Goal: Go to known website: Go to known website

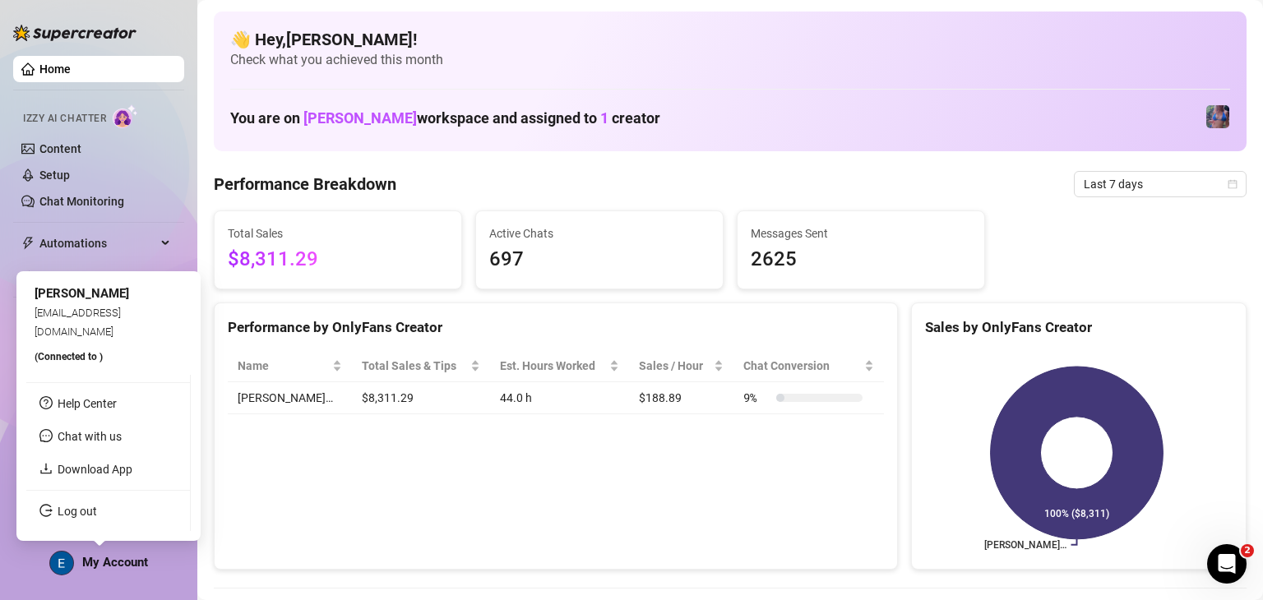
click at [90, 354] on span "(Connected to )" at bounding box center [69, 357] width 68 height 12
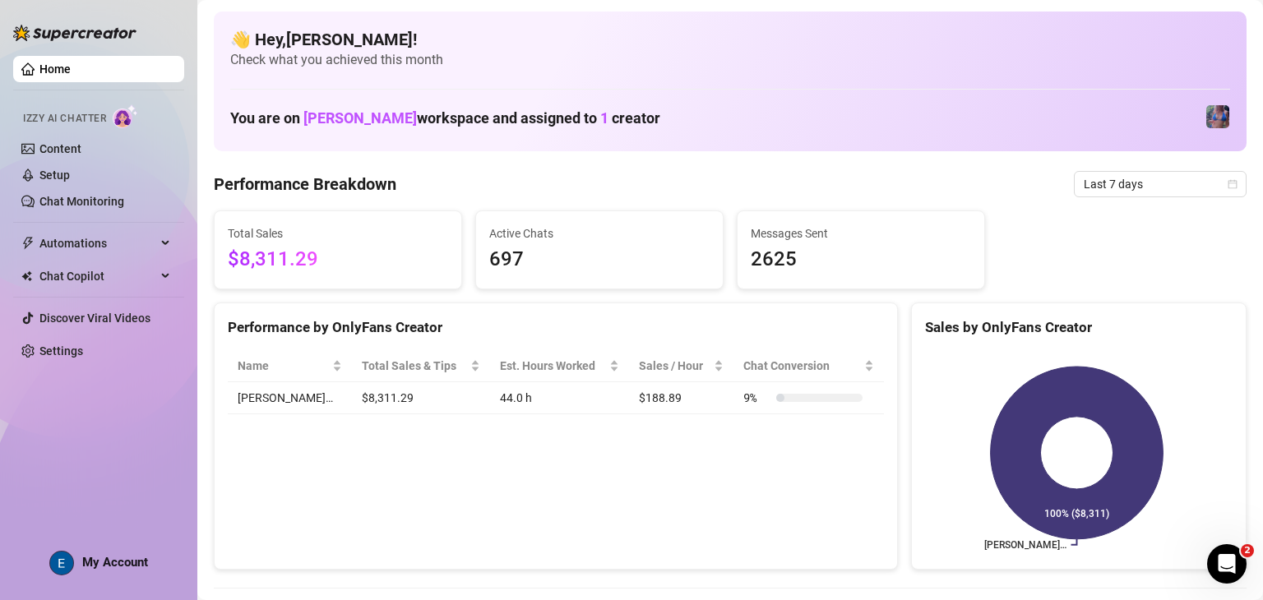
click at [410, 82] on div "👋 Hey, [PERSON_NAME] ! Check what you achieved this month You are on [PERSON_NA…" at bounding box center [730, 82] width 1033 height 140
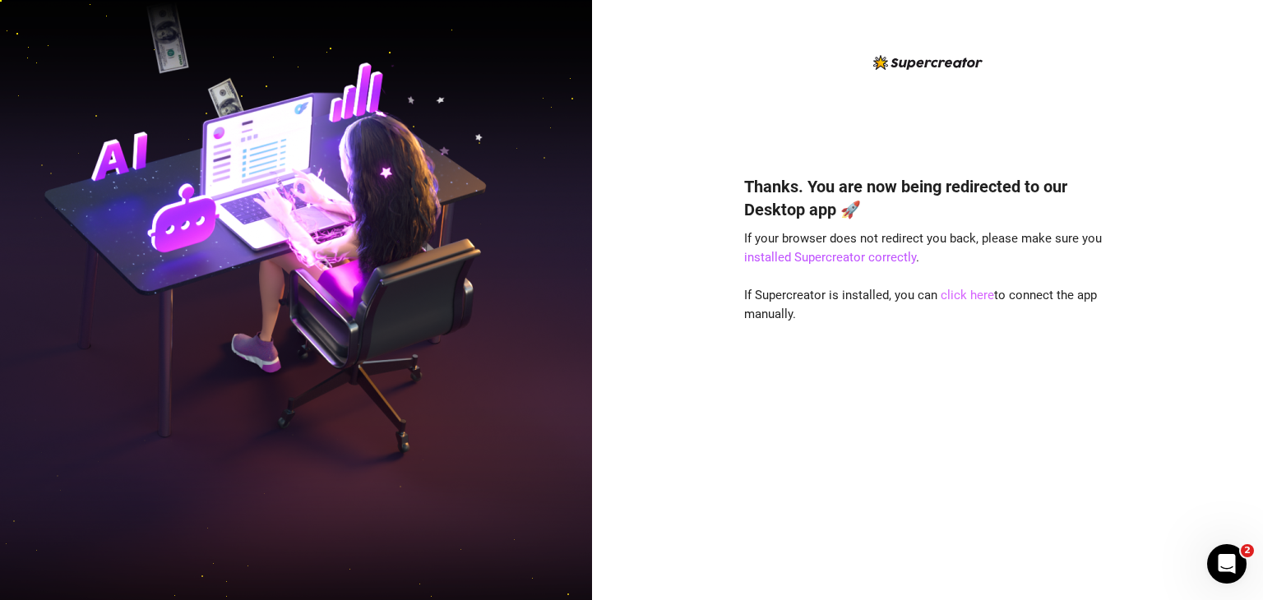
click at [957, 295] on link "click here" at bounding box center [967, 295] width 53 height 15
